Goal: Check status

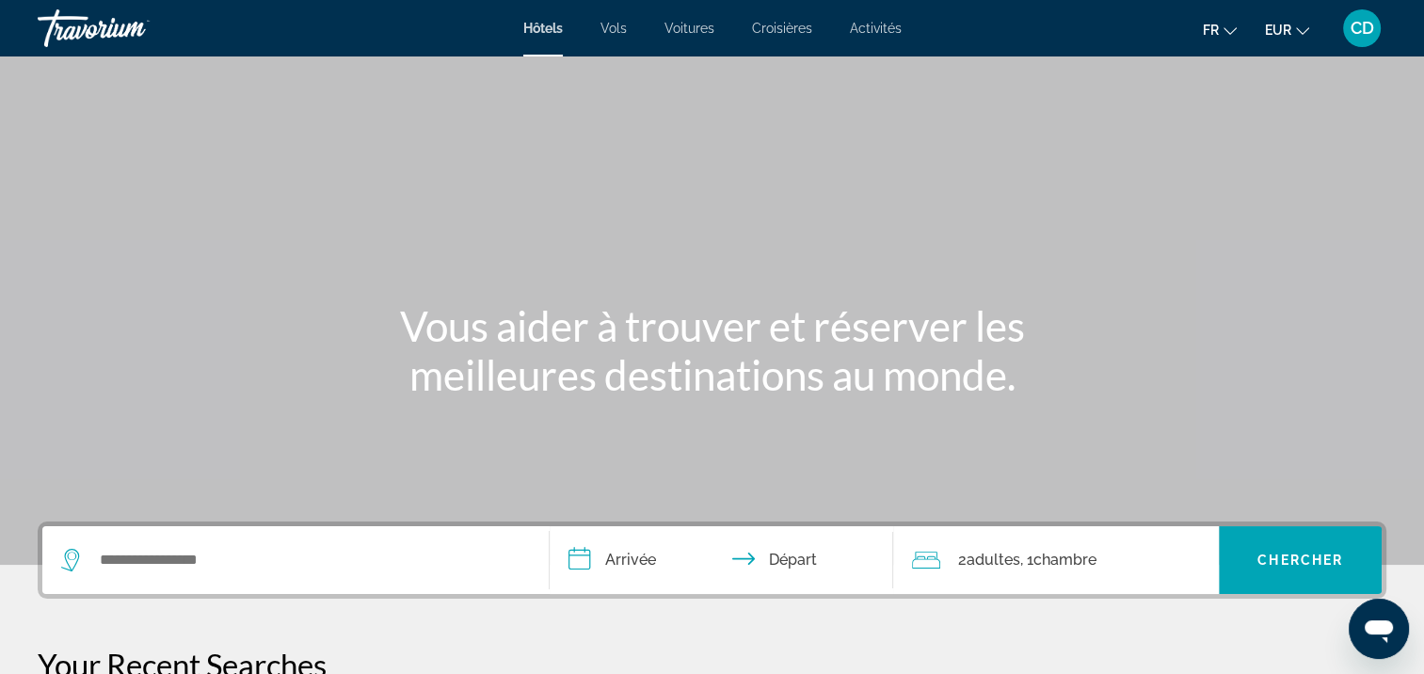
click at [1364, 40] on div "CD" at bounding box center [1362, 28] width 38 height 38
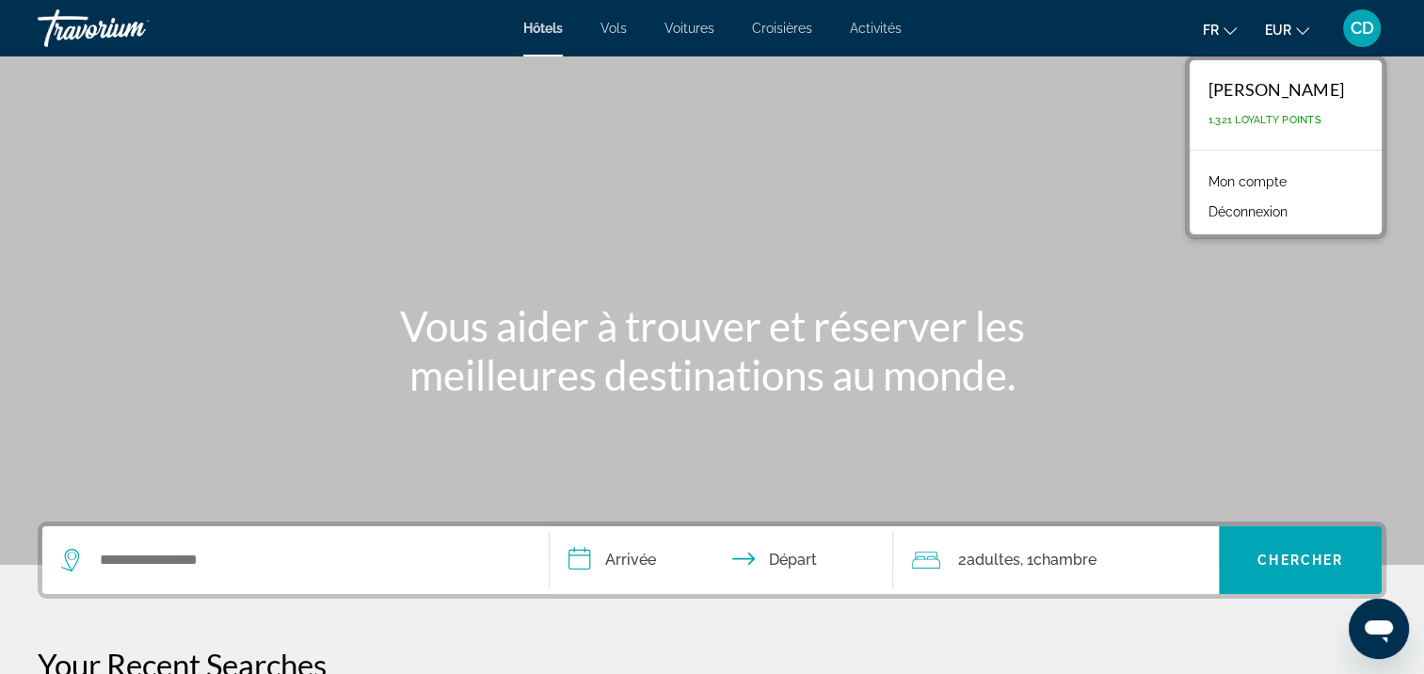
click at [1237, 178] on link "Mon compte" at bounding box center [1247, 181] width 97 height 24
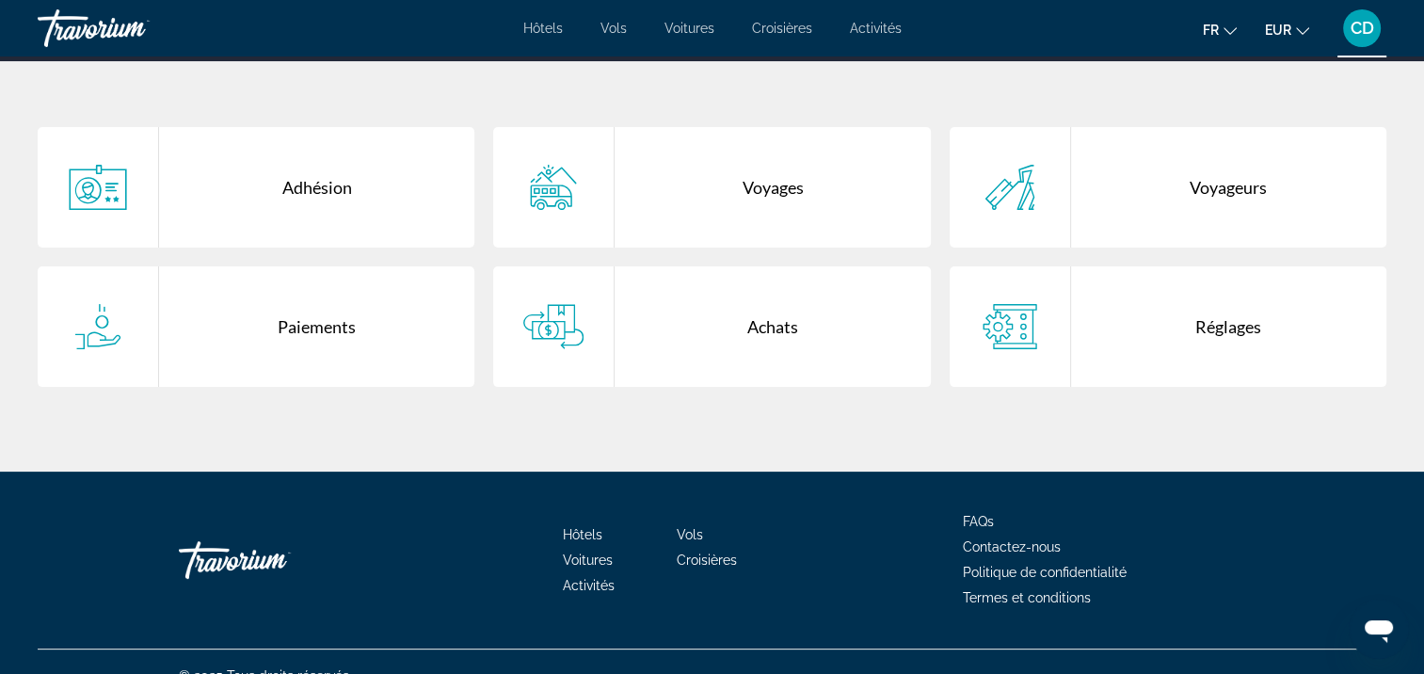
scroll to position [376, 0]
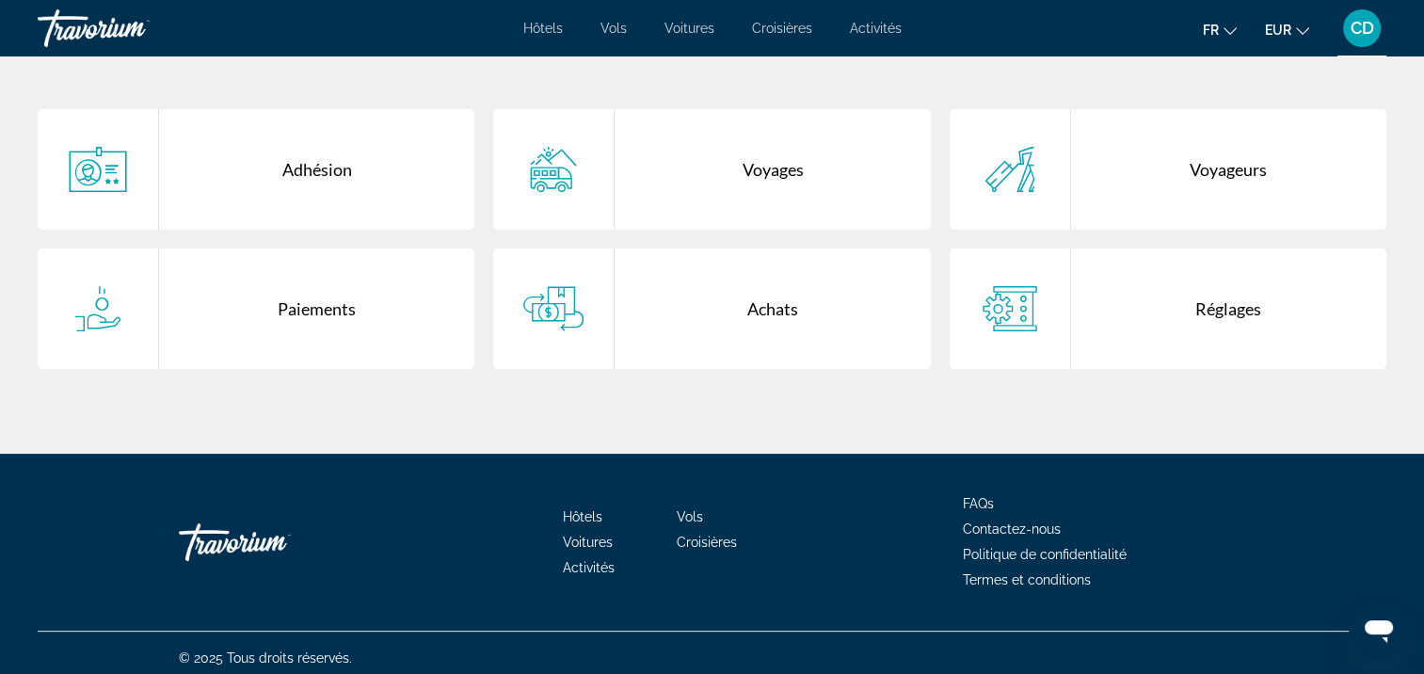
click at [804, 173] on div "Voyages" at bounding box center [772, 169] width 315 height 120
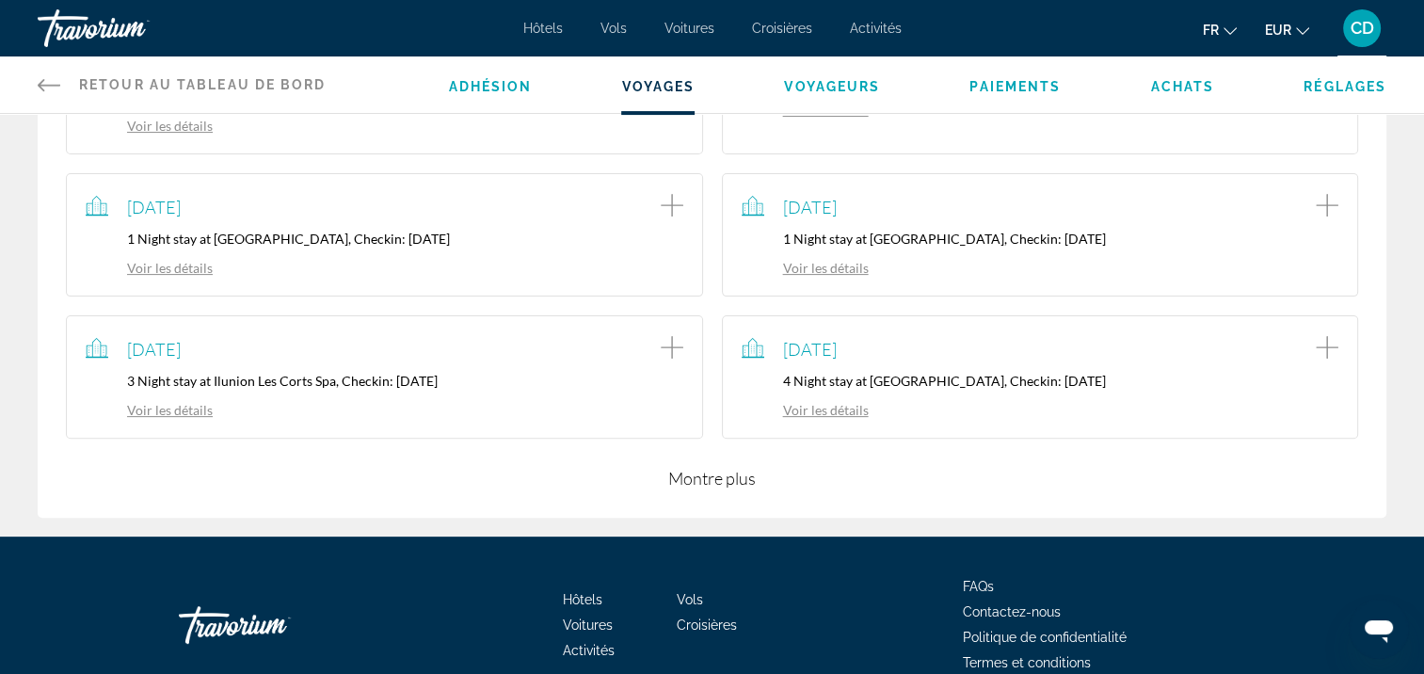
scroll to position [546, 0]
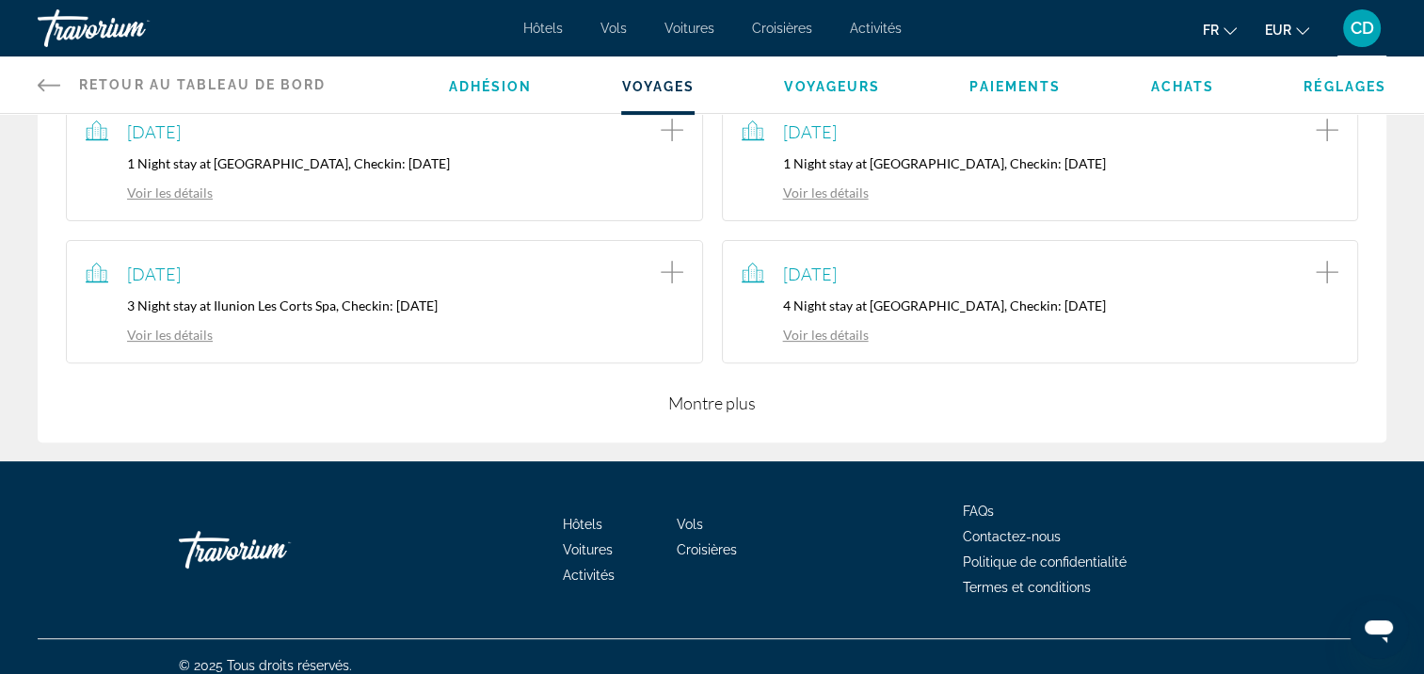
click at [736, 392] on button "Montre plus" at bounding box center [712, 403] width 88 height 23
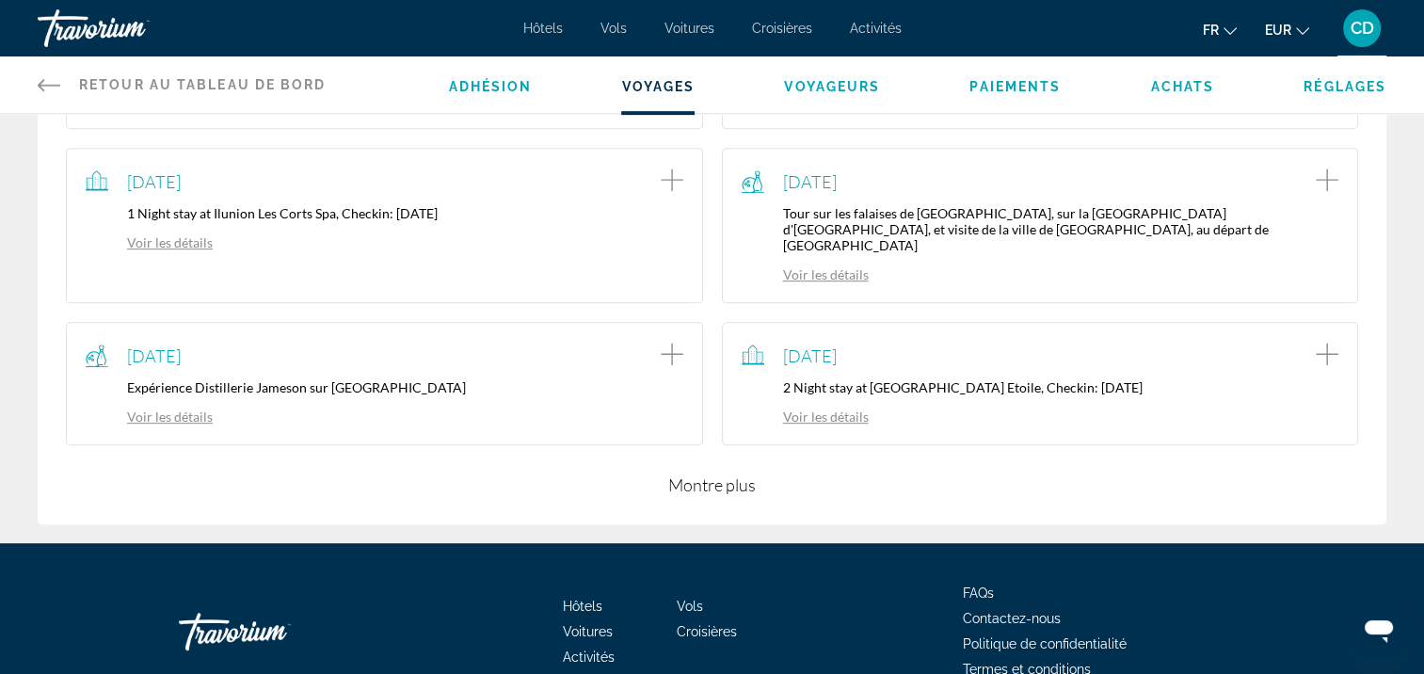
scroll to position [988, 0]
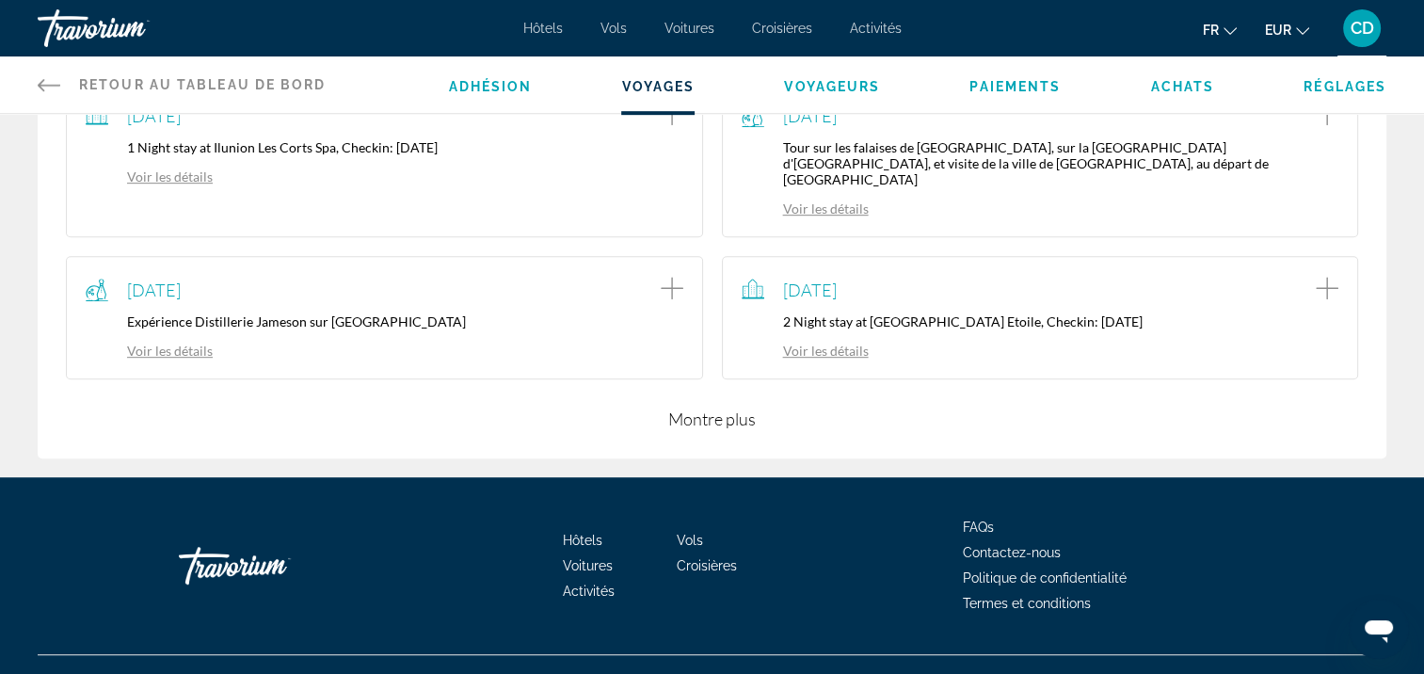
click at [738, 408] on button "Montre plus" at bounding box center [712, 419] width 88 height 23
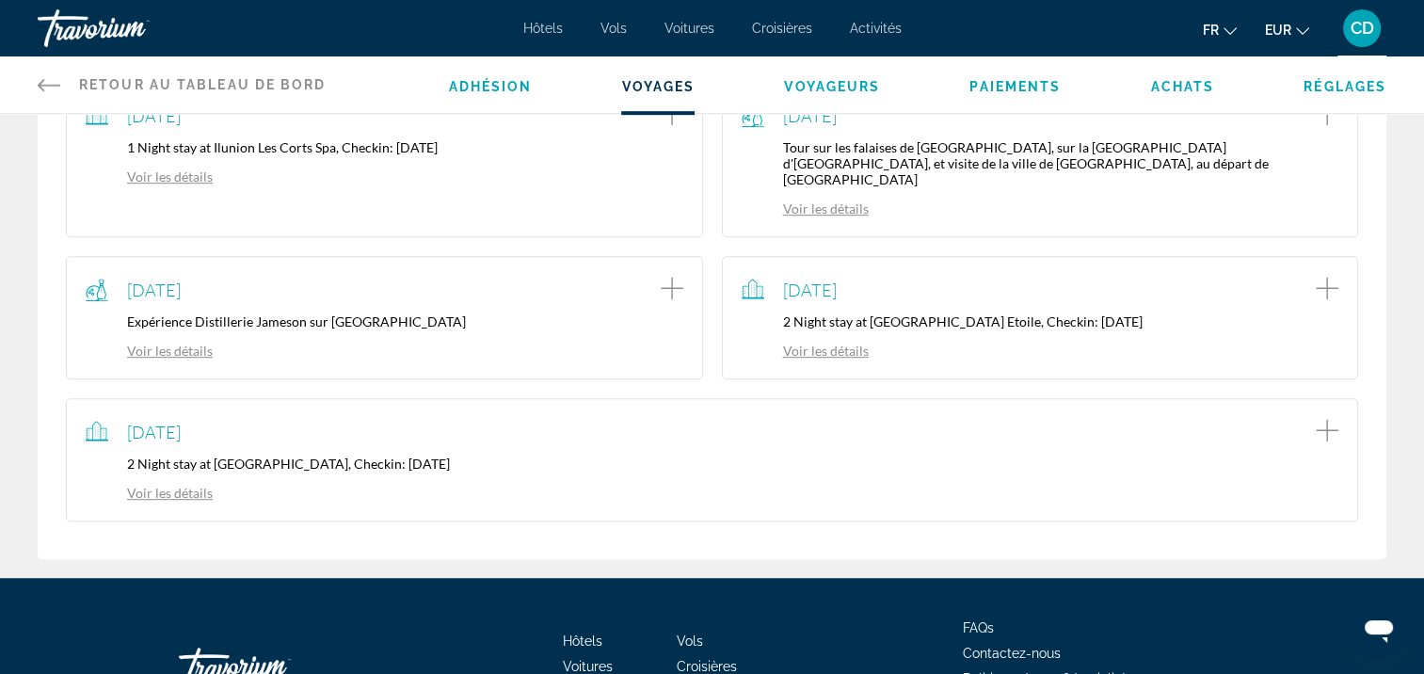
scroll to position [1082, 0]
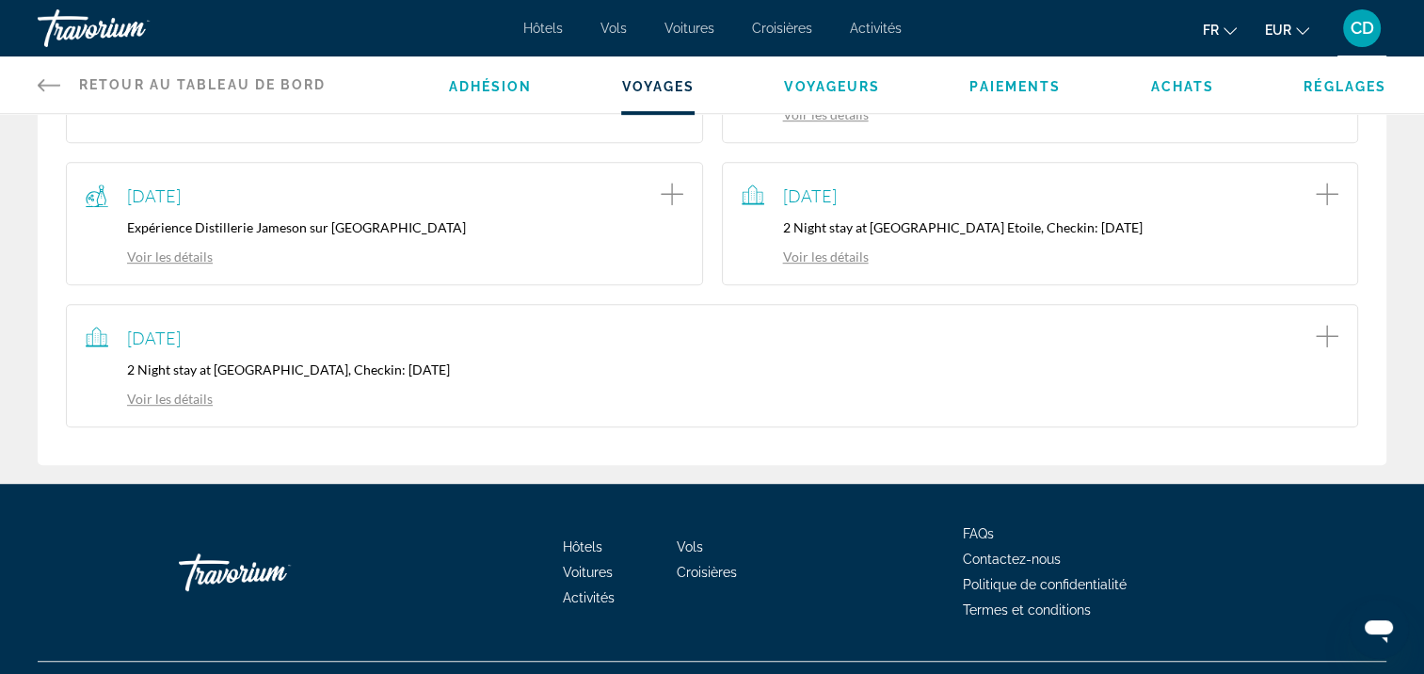
click at [169, 391] on link "Voir les détails" at bounding box center [149, 399] width 127 height 16
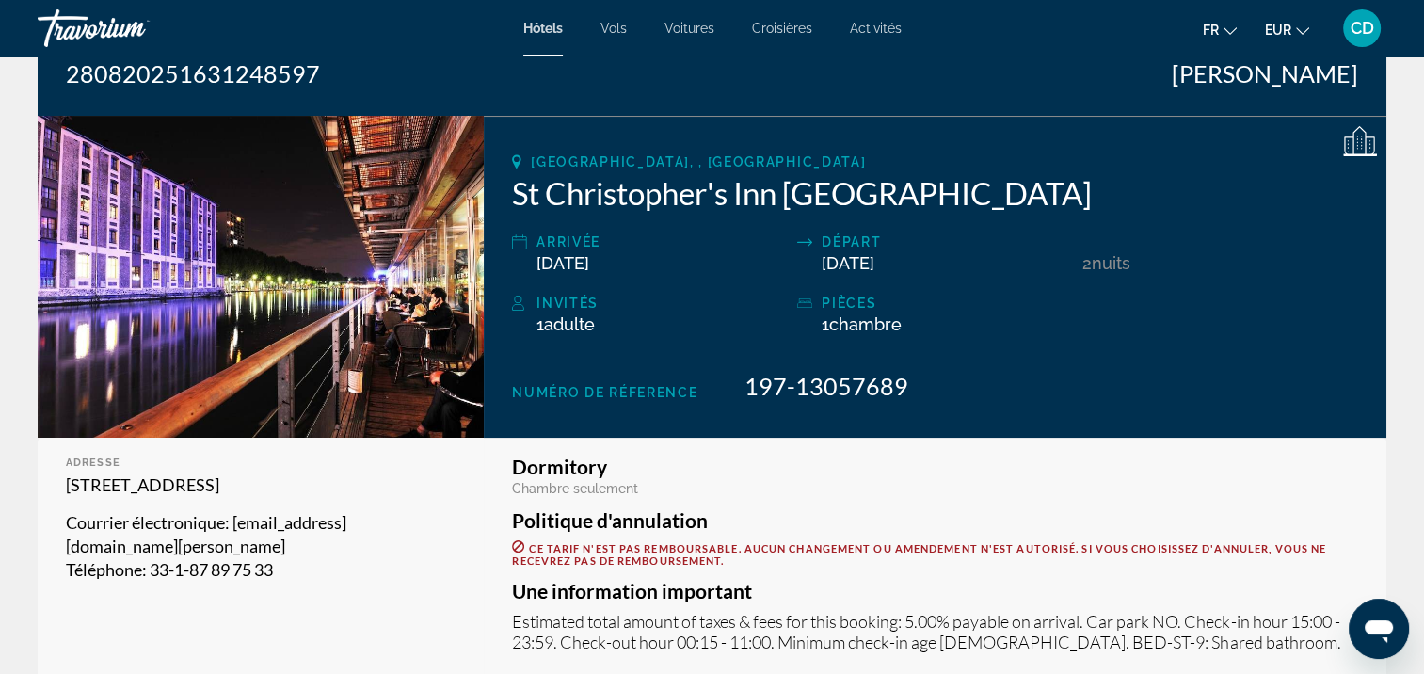
scroll to position [188, 0]
